Goal: Information Seeking & Learning: Learn about a topic

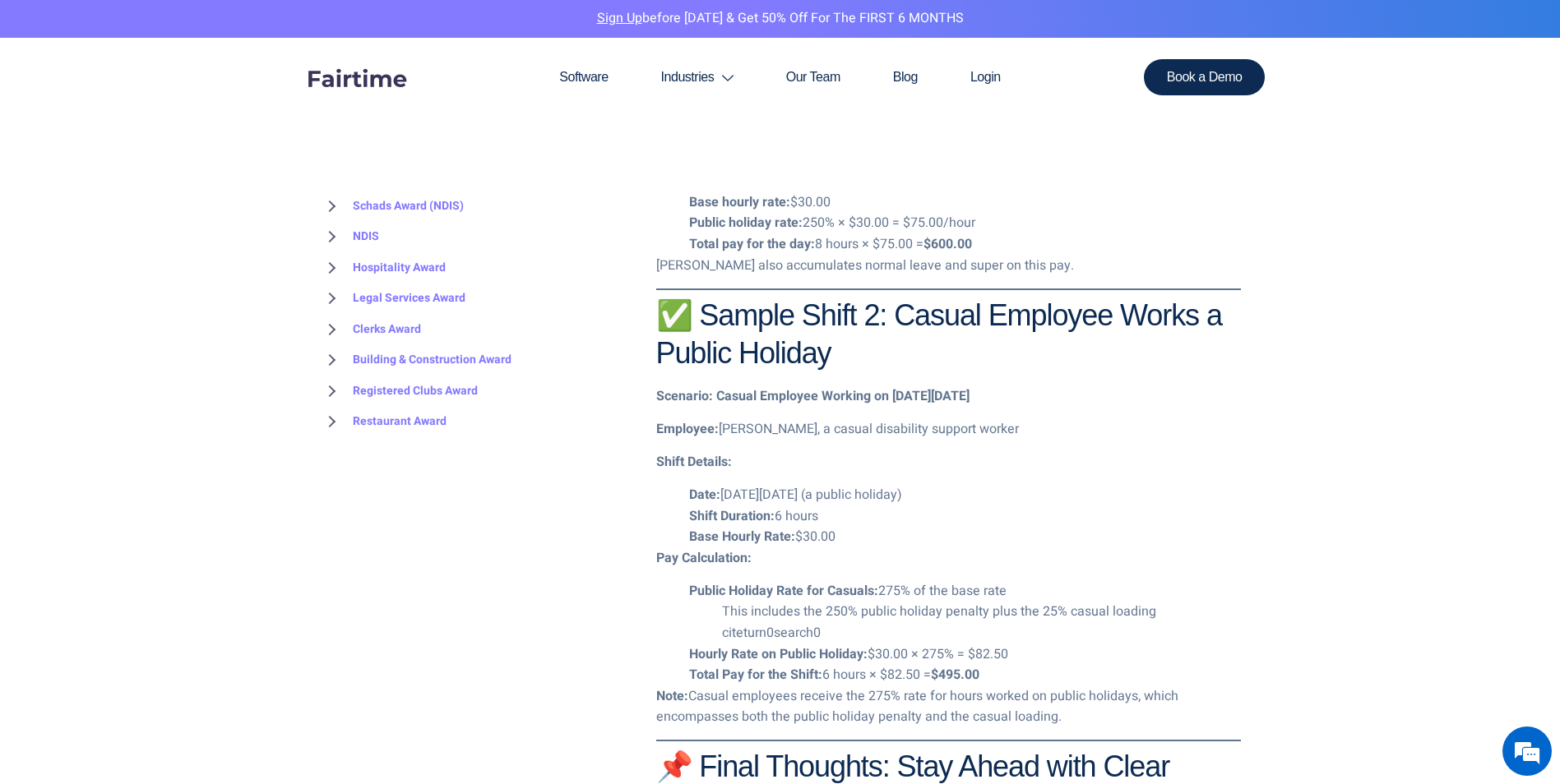
scroll to position [2090, 0]
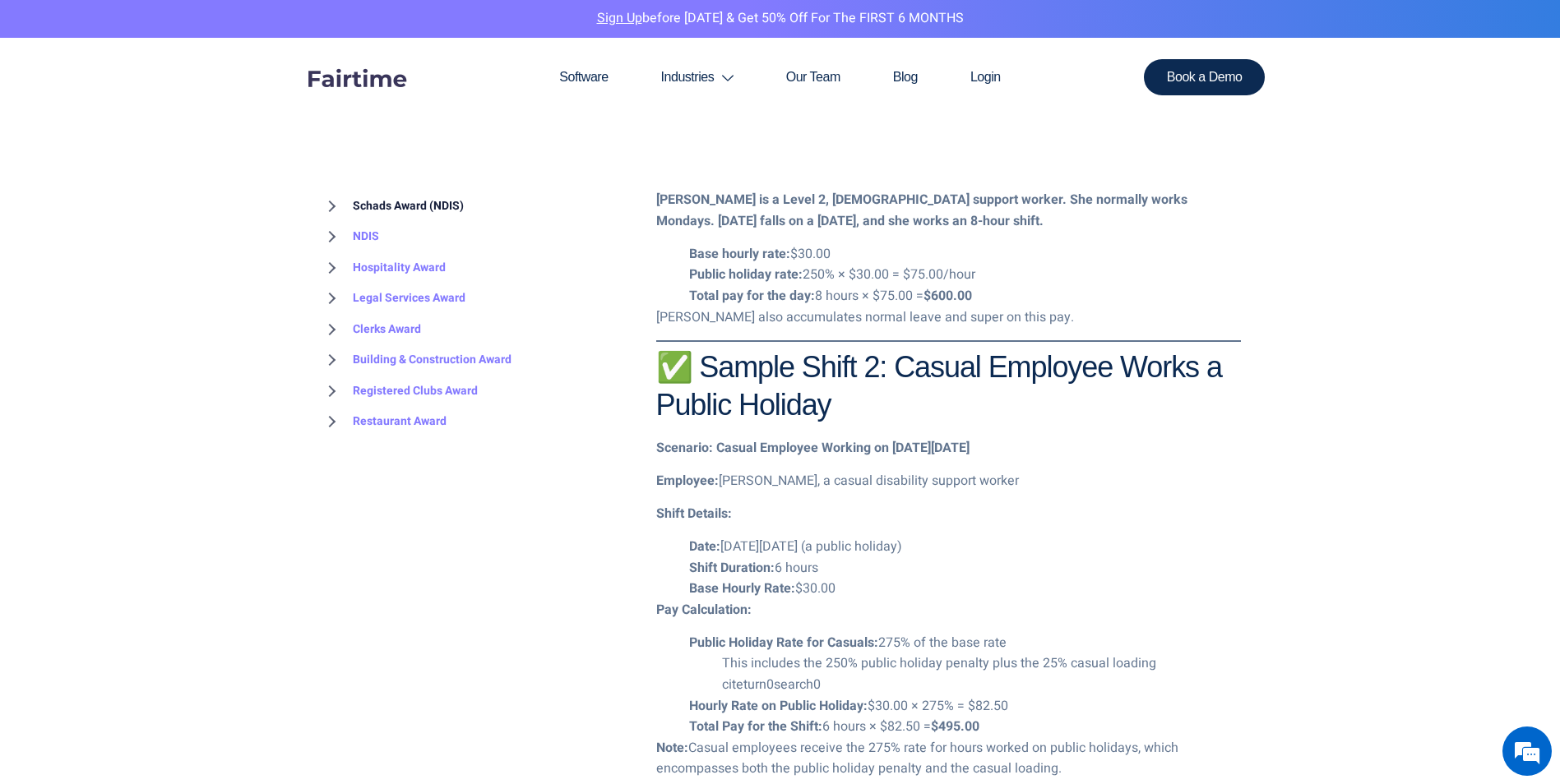
click at [416, 203] on link "Schads Award (NDIS)" at bounding box center [392, 206] width 144 height 32
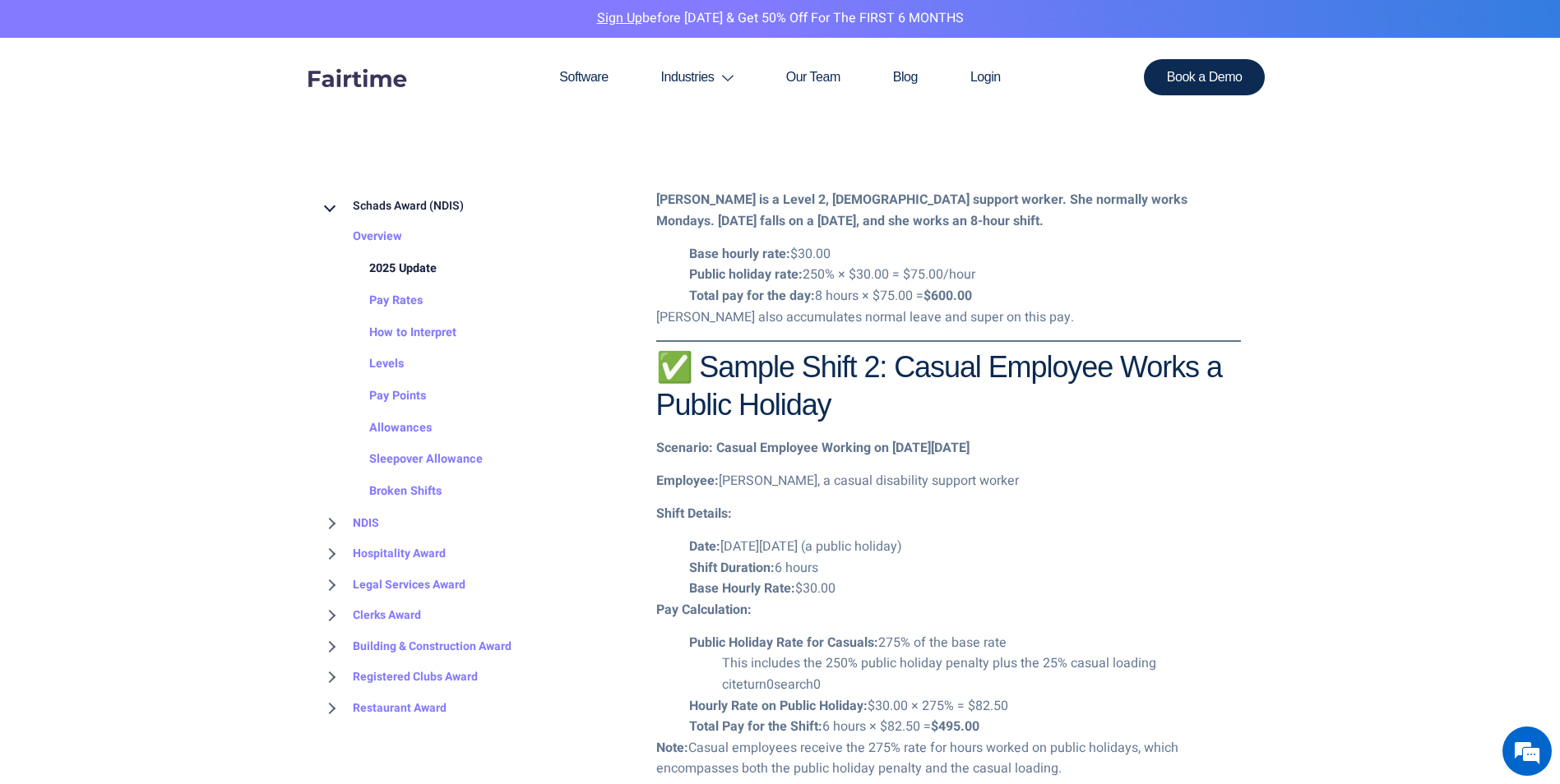
click at [412, 266] on link "2025 Update" at bounding box center [386, 269] width 100 height 32
click at [410, 264] on link "2025 Update" at bounding box center [386, 269] width 100 height 32
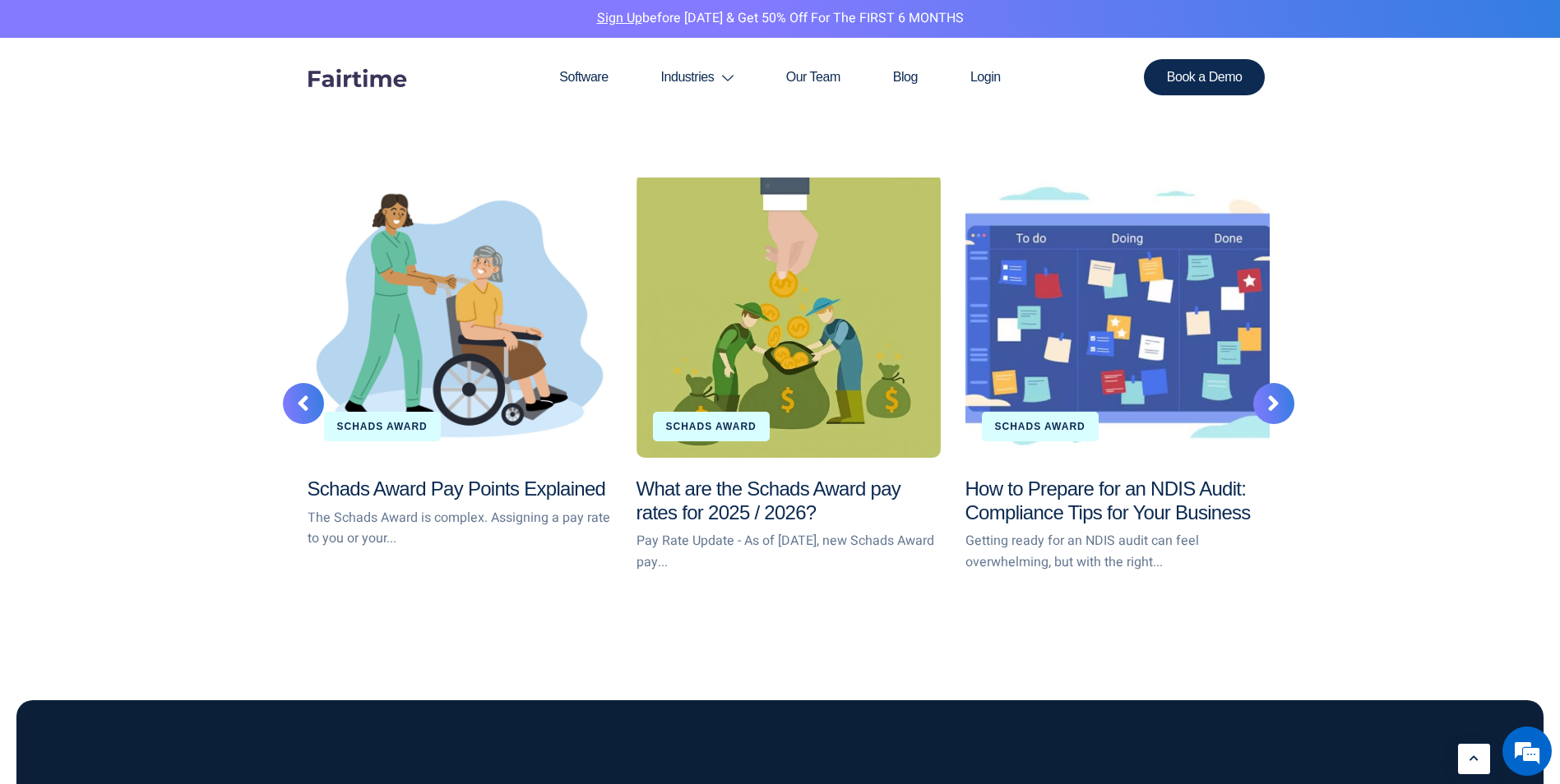
scroll to position [3085, 0]
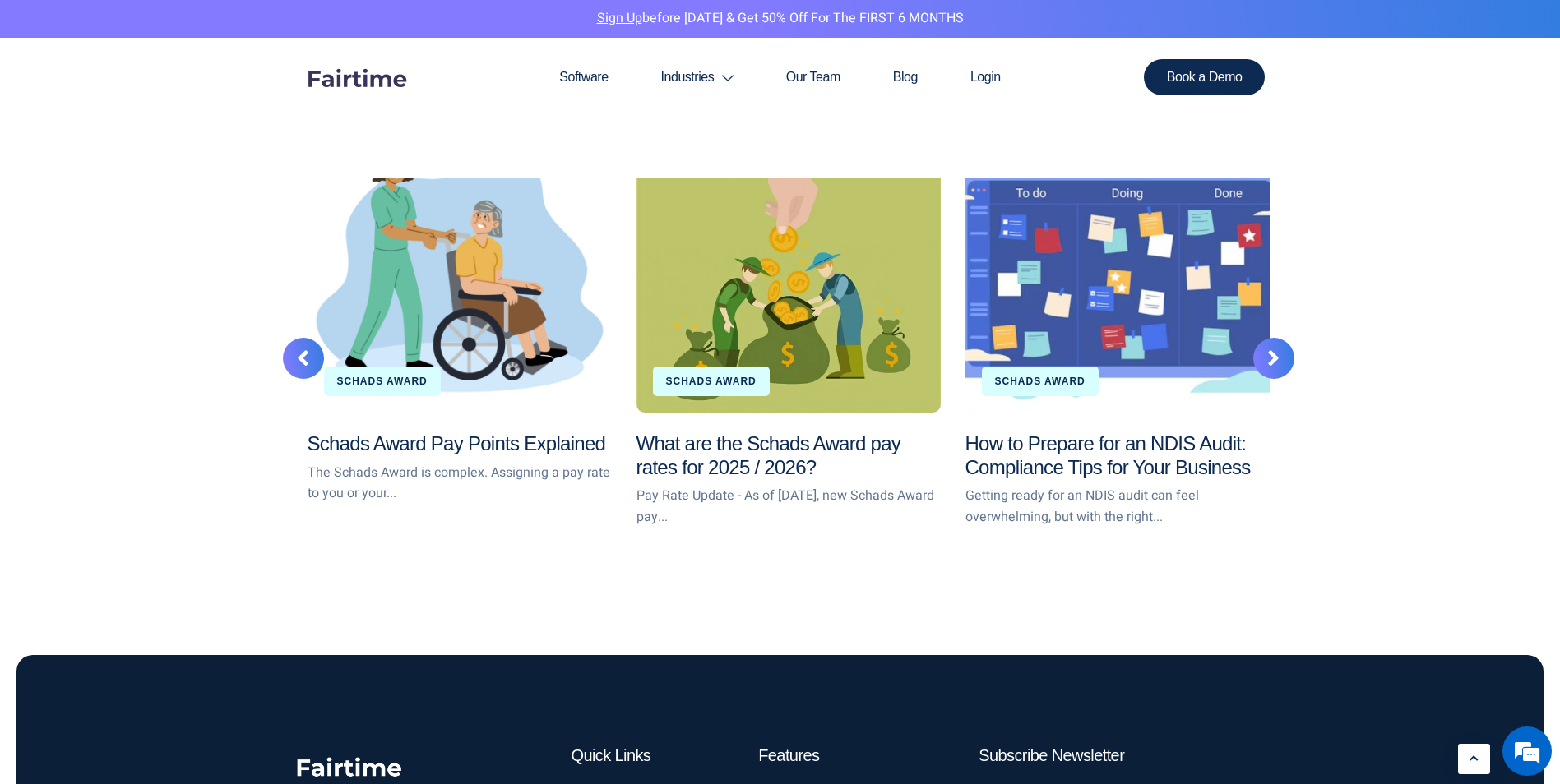
click at [799, 315] on div "What are the Schads Award pay rates for 2025 / 2026?" at bounding box center [789, 270] width 304 height 285
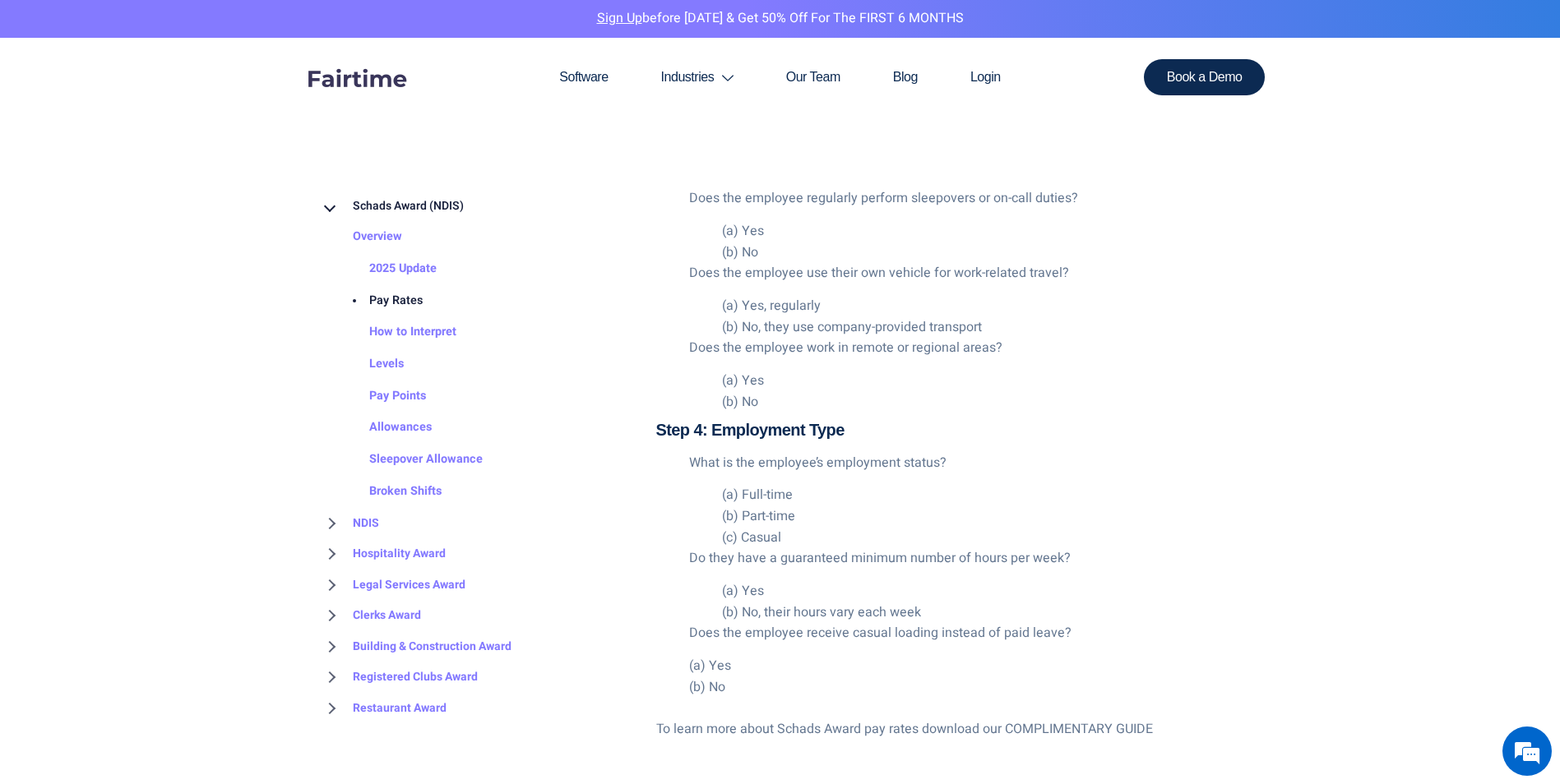
scroll to position [3035, 0]
